Goal: Information Seeking & Learning: Learn about a topic

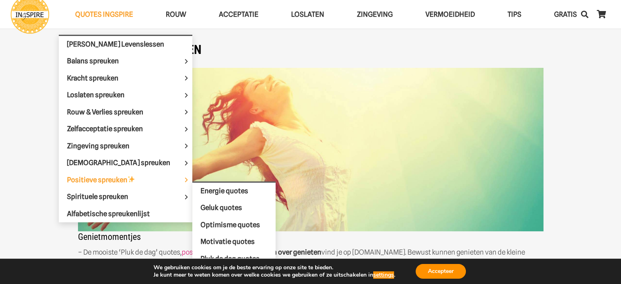
click at [104, 177] on span "Positieve spreuken" at bounding box center [108, 180] width 82 height 8
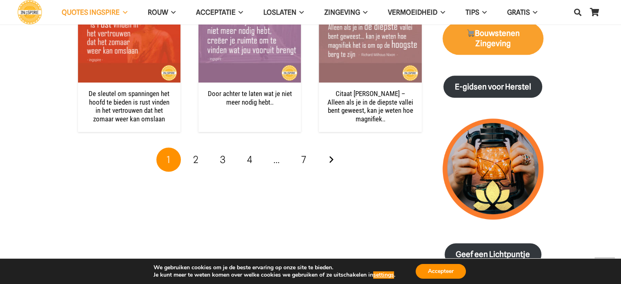
scroll to position [939, 0]
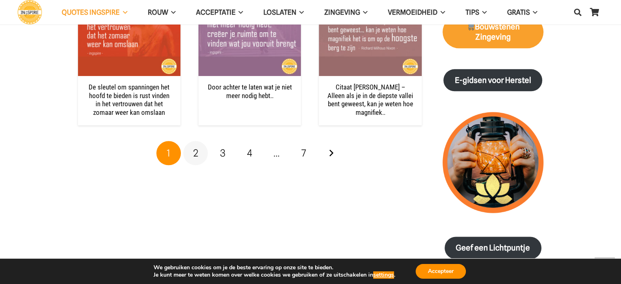
click at [198, 154] on span "2" at bounding box center [195, 153] width 5 height 12
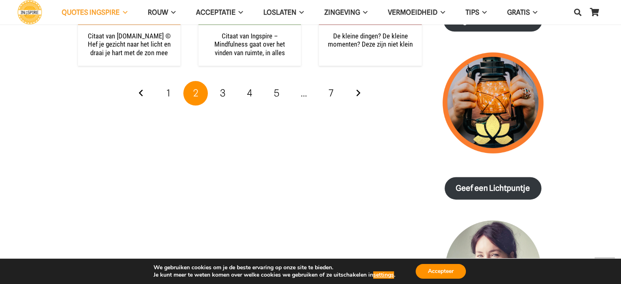
scroll to position [1020, 0]
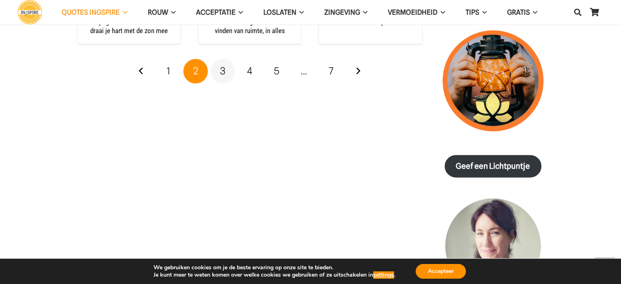
click at [220, 73] on span "3" at bounding box center [222, 71] width 5 height 12
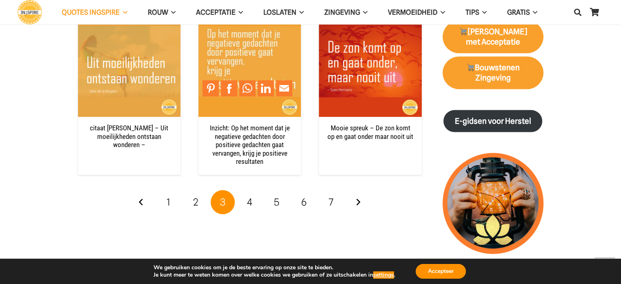
scroll to position [939, 0]
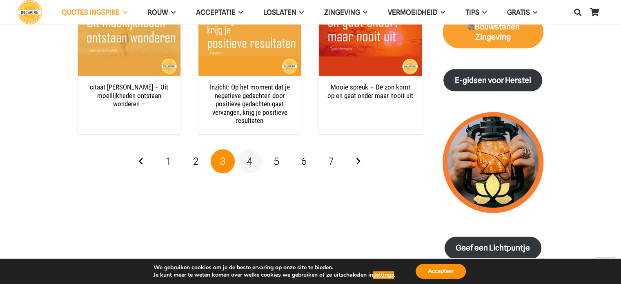
click at [248, 155] on span "4" at bounding box center [249, 161] width 5 height 12
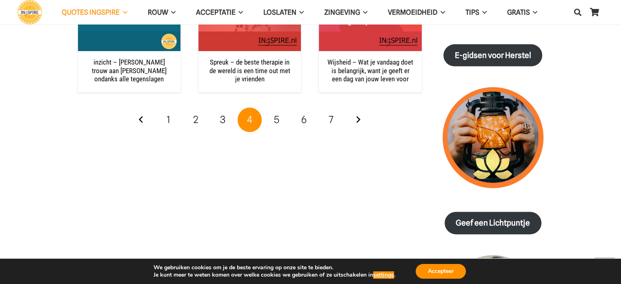
scroll to position [898, 0]
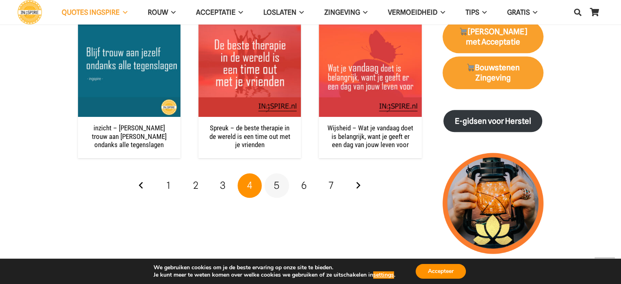
click at [283, 189] on link "5" at bounding box center [276, 185] width 24 height 24
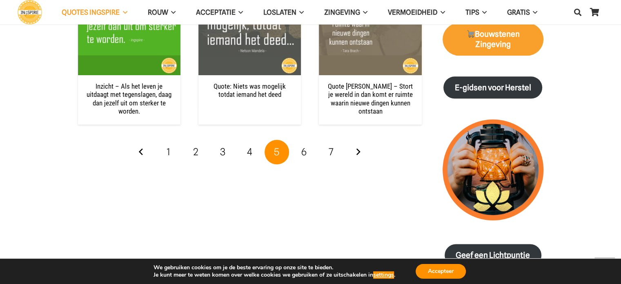
scroll to position [939, 0]
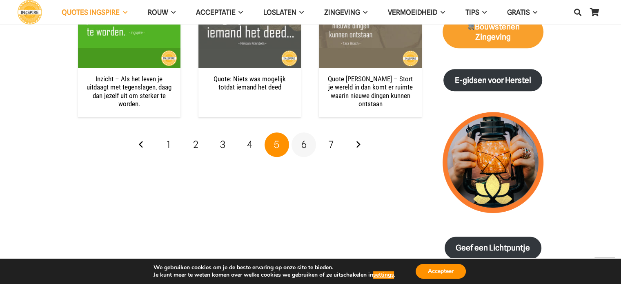
click at [305, 141] on span "6" at bounding box center [303, 144] width 5 height 12
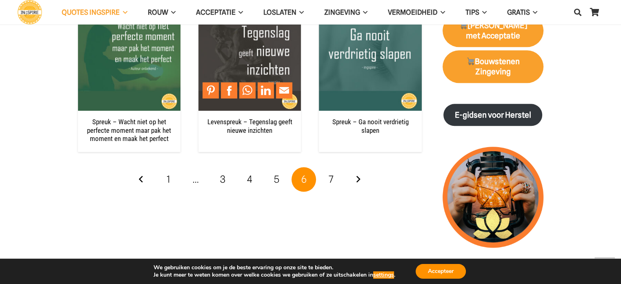
scroll to position [939, 0]
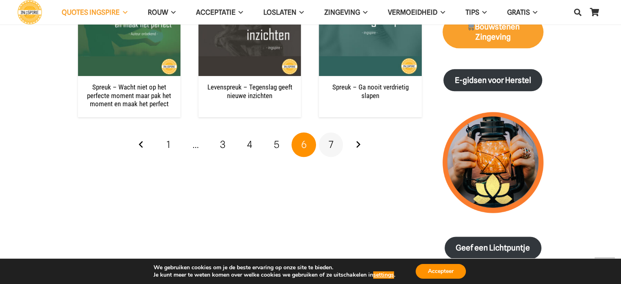
click at [330, 140] on span "7" at bounding box center [330, 144] width 5 height 12
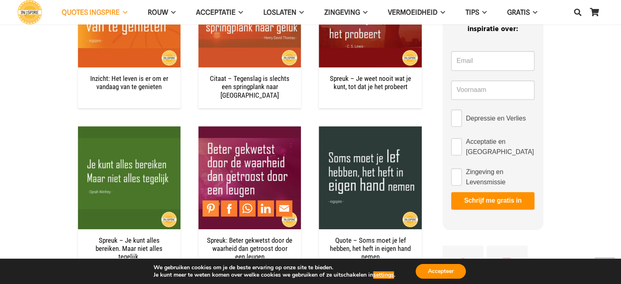
scroll to position [286, 0]
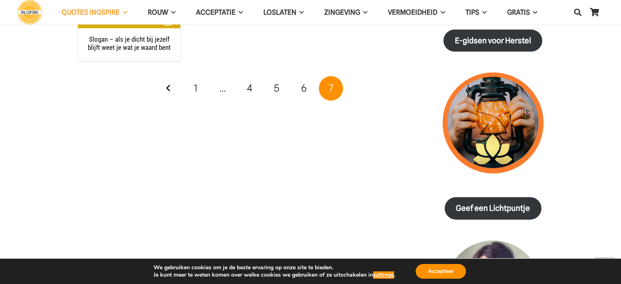
scroll to position [980, 0]
